Goal: Navigation & Orientation: Go to known website

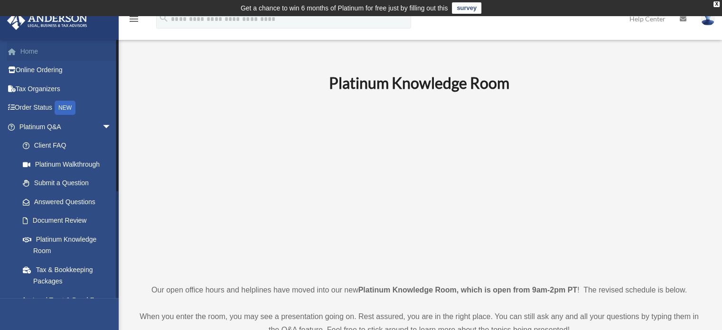
click at [69, 47] on link "Home" at bounding box center [66, 51] width 119 height 19
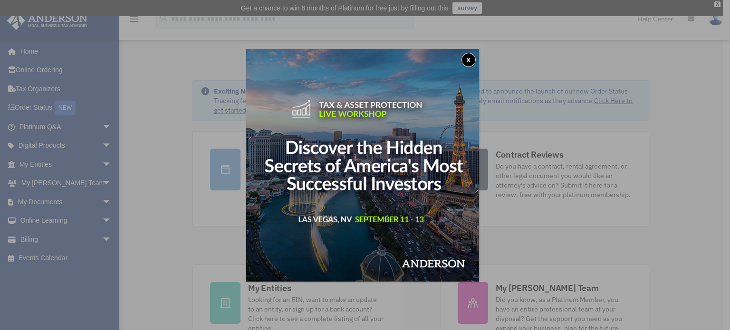
click at [467, 56] on button "x" at bounding box center [468, 60] width 14 height 14
